Goal: Navigation & Orientation: Find specific page/section

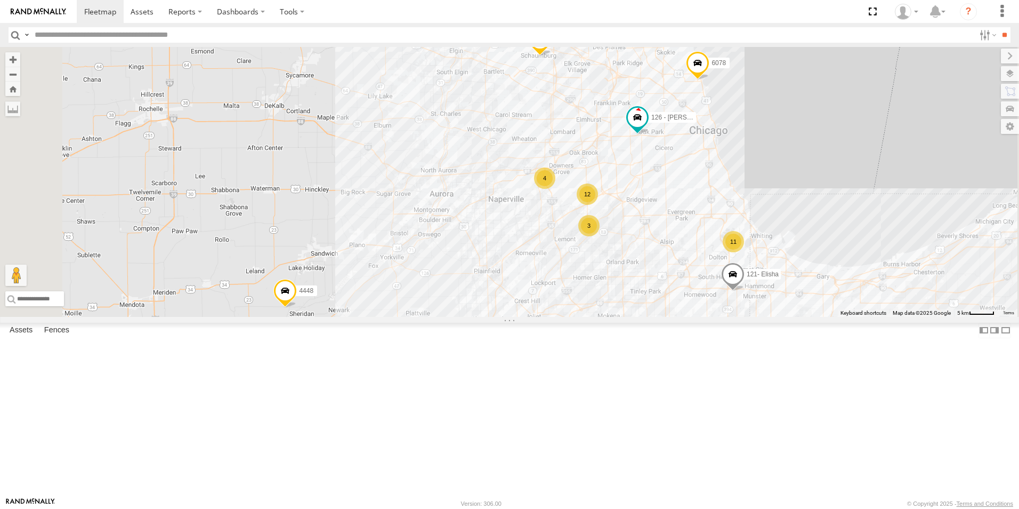
click at [0, 0] on div at bounding box center [0, 0] width 0 height 0
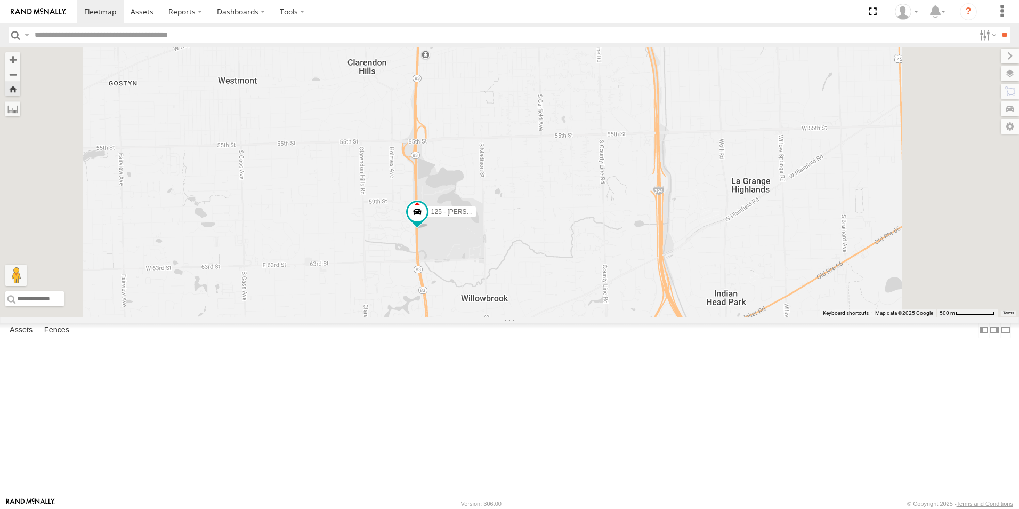
click at [38, 14] on img at bounding box center [38, 11] width 55 height 7
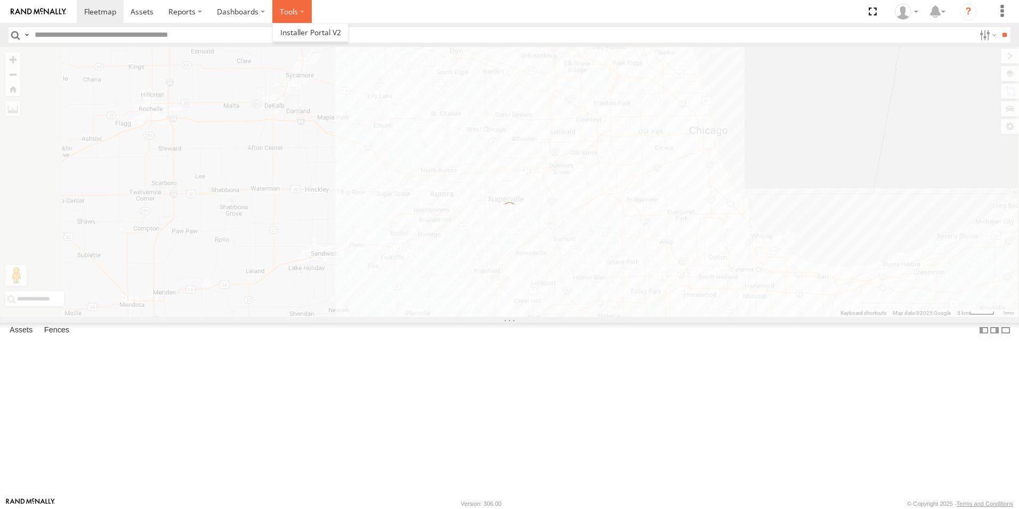
click at [283, 9] on label at bounding box center [291, 11] width 39 height 23
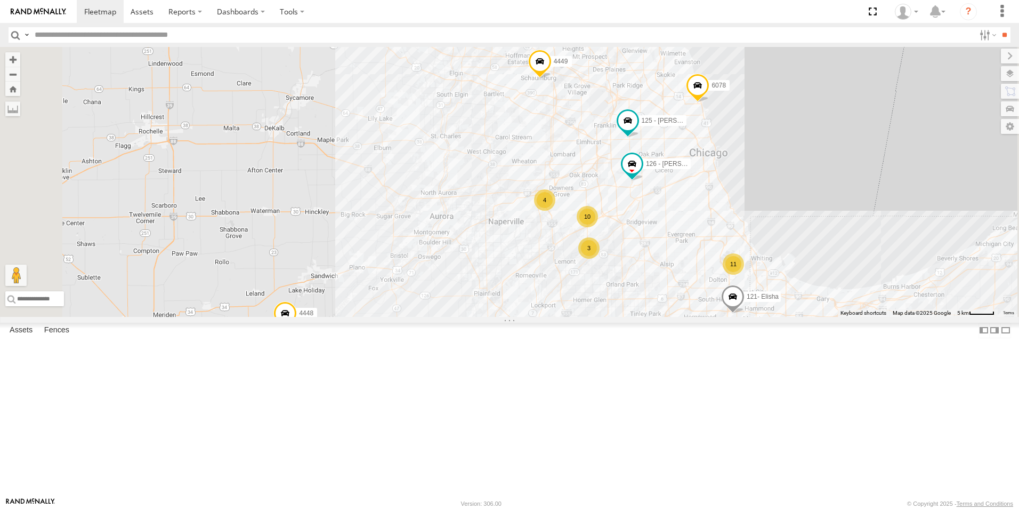
click at [42, 11] on img at bounding box center [38, 11] width 55 height 7
